Goal: Information Seeking & Learning: Find specific page/section

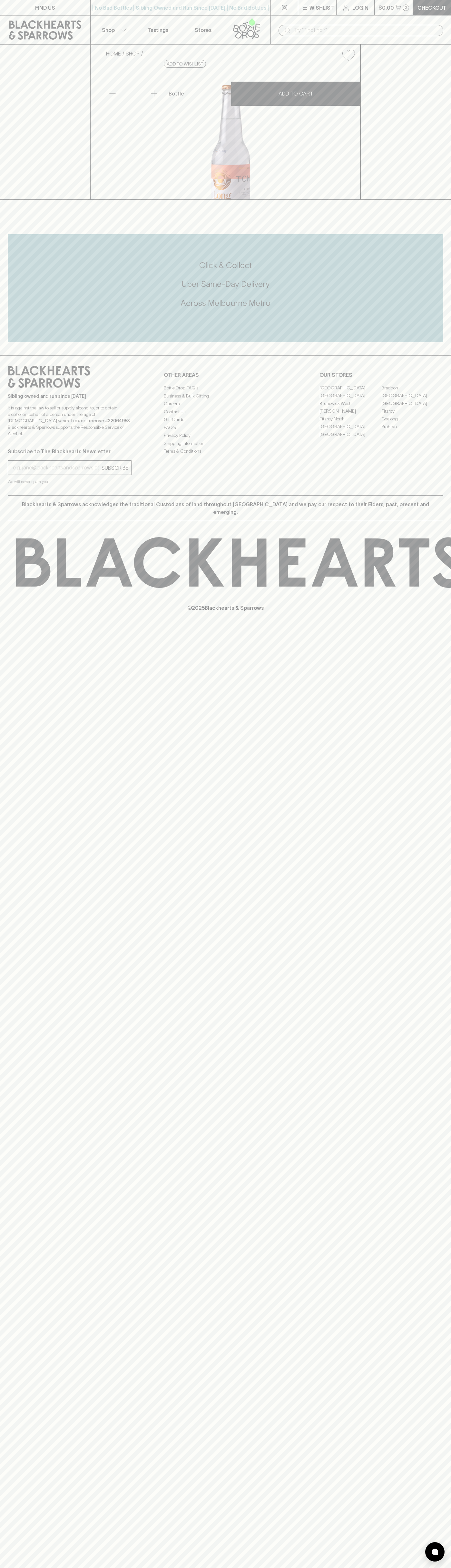
click at [440, 321] on div "FIND US | No Bad Bottles | Sibling Owned and Run Since [DATE] | No Bad Bottles …" at bounding box center [225, 784] width 451 height 1568
click at [80, 1568] on html "FIND US | No Bad Bottles | Sibling Owned and Run Since [DATE] | No Bad Bottles …" at bounding box center [225, 784] width 451 height 1568
click at [17, 1214] on div "FIND US | No Bad Bottles | Sibling Owned and Run Since [DATE] | No Bad Bottles …" at bounding box center [225, 784] width 451 height 1568
